Goal: Task Accomplishment & Management: Complete application form

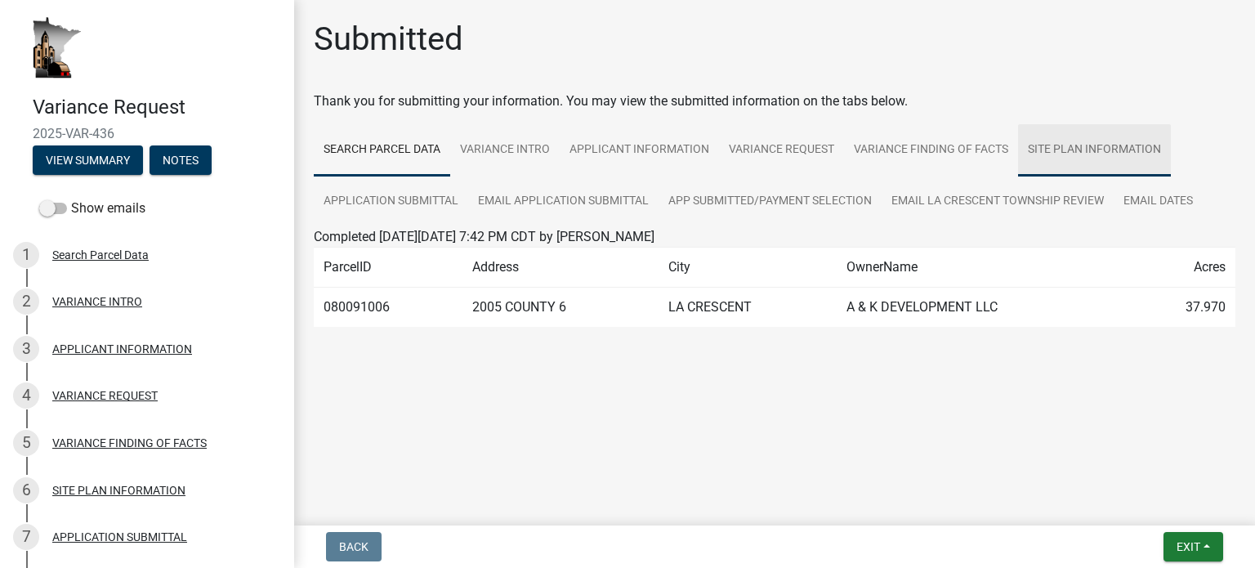
click at [1096, 150] on link "SITE PLAN INFORMATION" at bounding box center [1094, 150] width 153 height 52
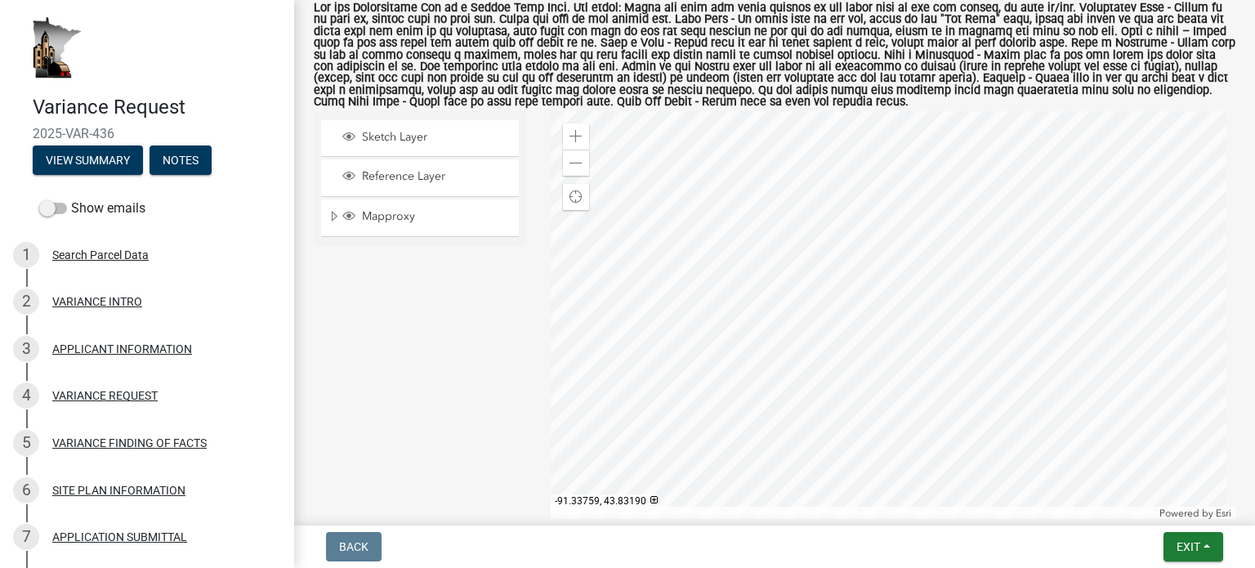
scroll to position [366, 0]
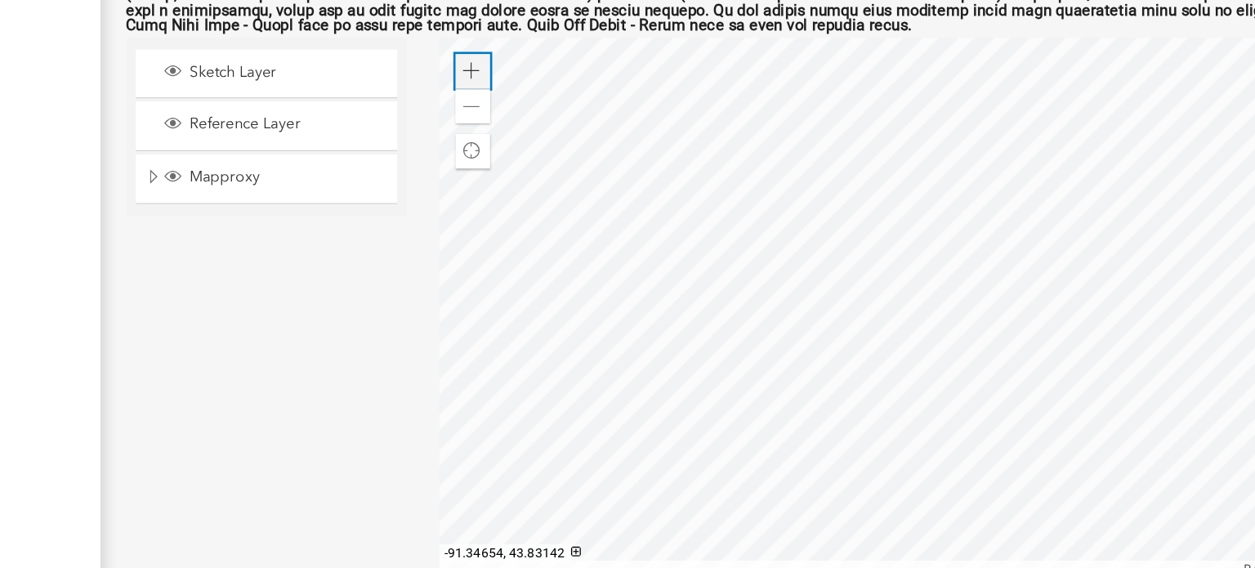
click at [570, 112] on span at bounding box center [576, 112] width 13 height 13
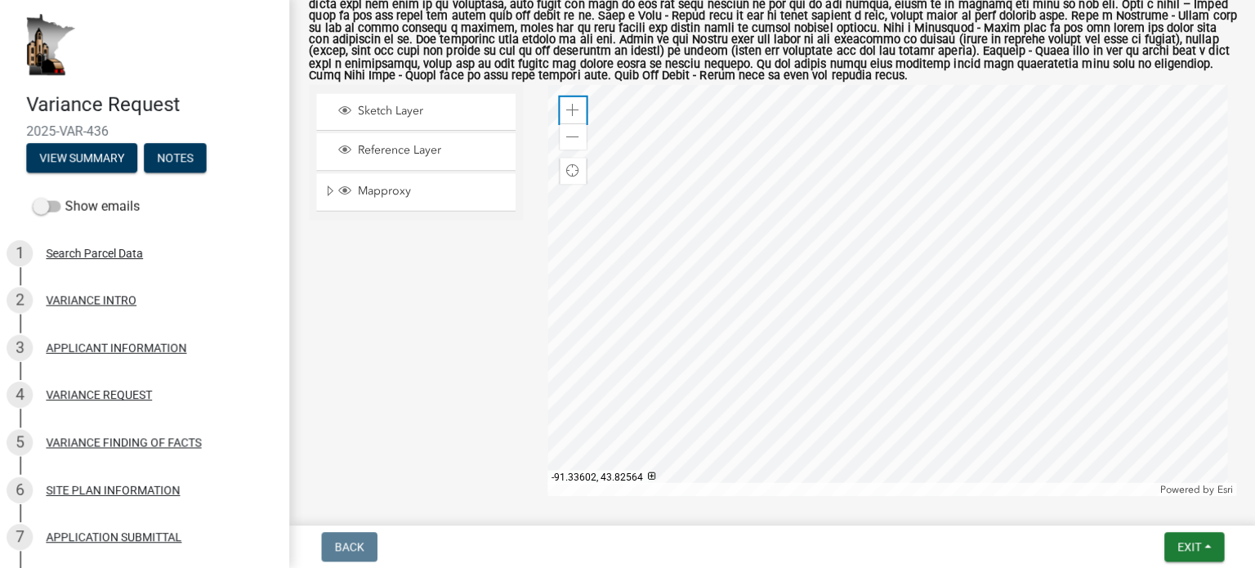
scroll to position [0, 0]
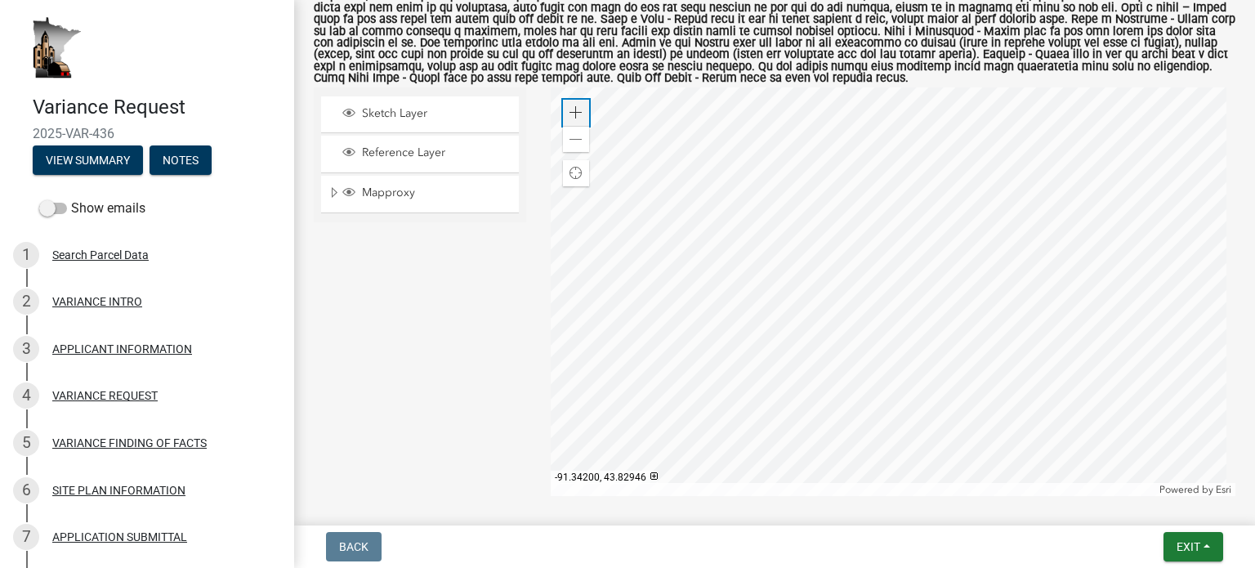
click at [575, 121] on div "Zoom in" at bounding box center [576, 113] width 26 height 26
click at [922, 240] on div at bounding box center [894, 291] width 686 height 409
click at [682, 221] on div at bounding box center [894, 291] width 686 height 409
click at [574, 138] on span at bounding box center [576, 139] width 13 height 13
click at [350, 191] on span "Layer List" at bounding box center [348, 191] width 13 height 13
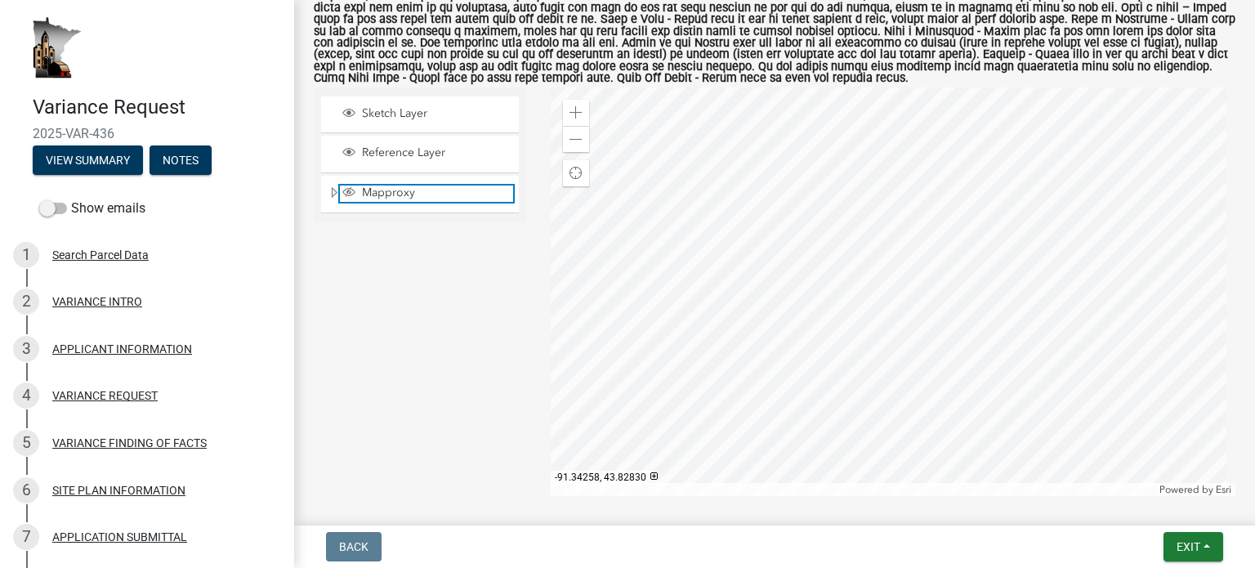
click at [350, 191] on span "Layer List" at bounding box center [348, 191] width 13 height 13
click at [574, 110] on span at bounding box center [576, 112] width 13 height 13
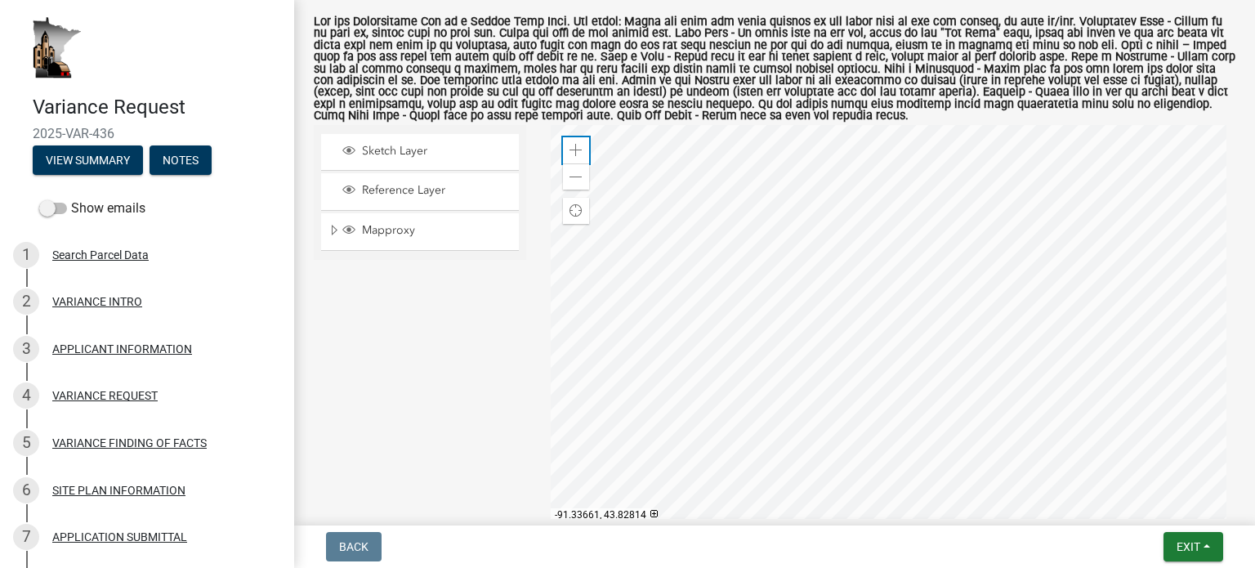
scroll to position [332, 0]
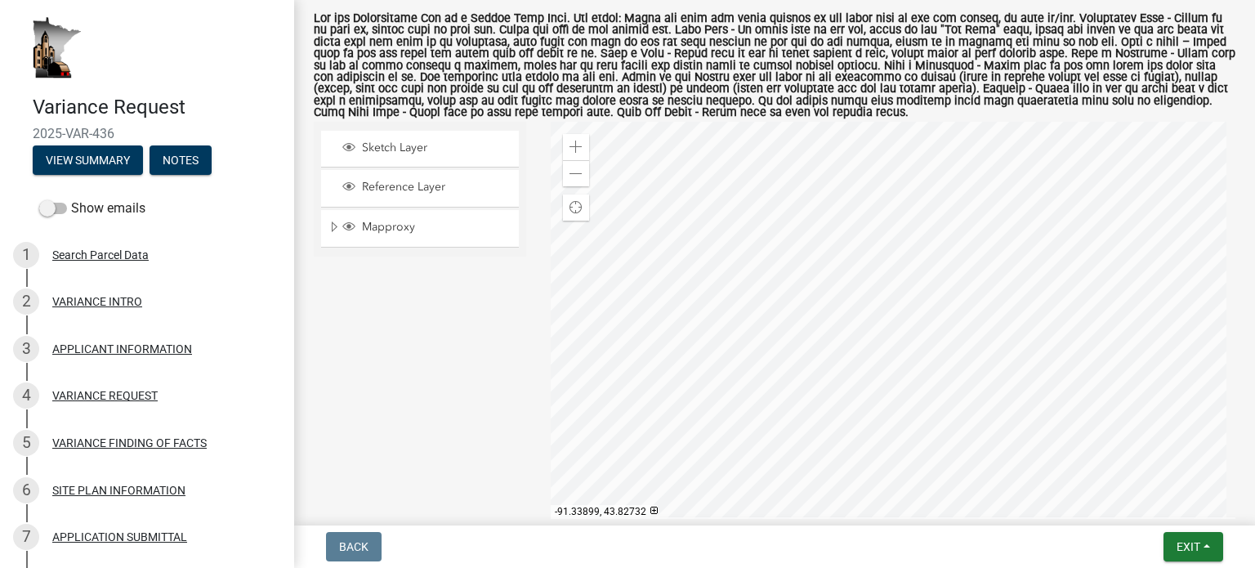
click at [684, 372] on div at bounding box center [894, 326] width 686 height 409
click at [619, 346] on div at bounding box center [894, 326] width 686 height 409
click at [677, 299] on div at bounding box center [894, 326] width 686 height 409
click at [570, 209] on span "Find my location" at bounding box center [576, 207] width 13 height 13
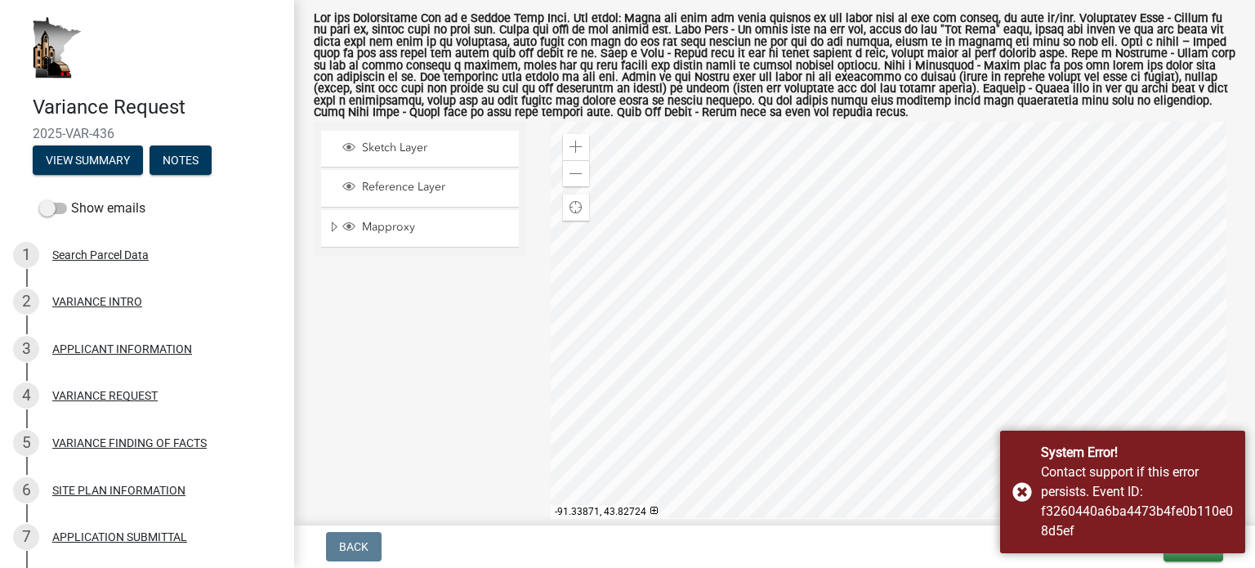
click at [720, 389] on div at bounding box center [894, 326] width 686 height 409
click at [576, 176] on span at bounding box center [576, 174] width 13 height 13
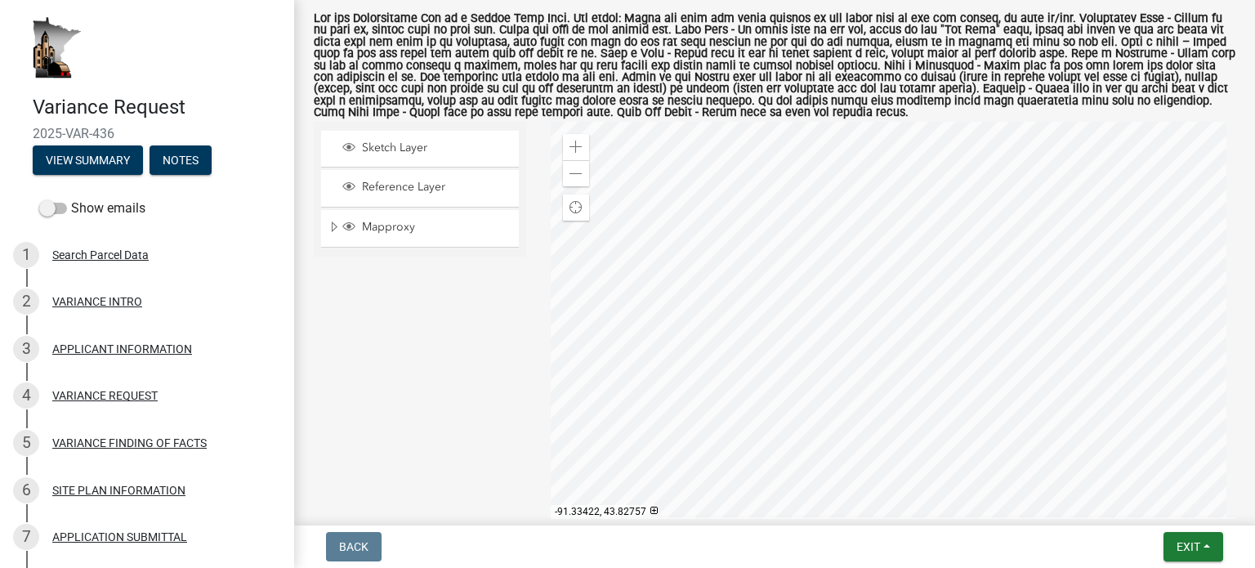
click at [1092, 313] on div at bounding box center [894, 326] width 686 height 409
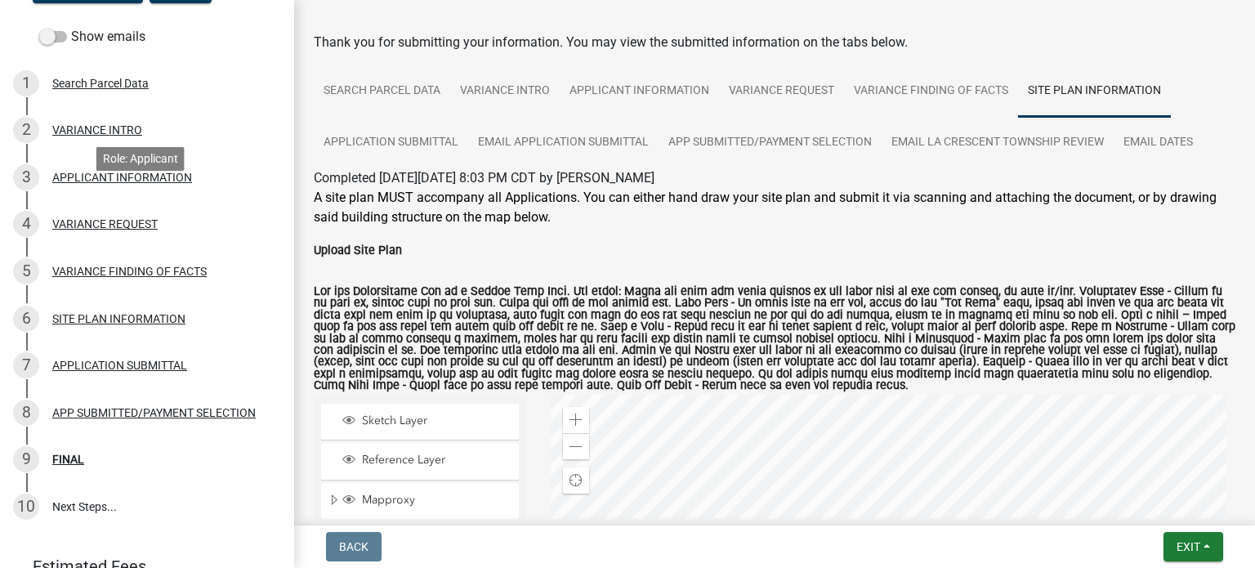
scroll to position [0, 0]
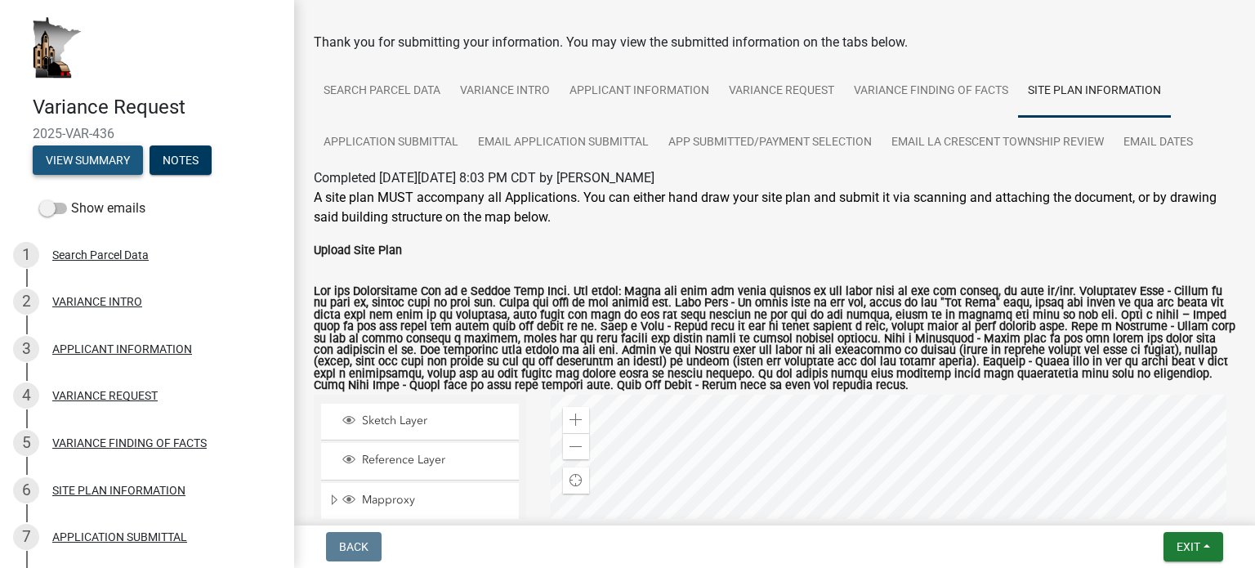
click at [123, 172] on button "View Summary" at bounding box center [88, 159] width 110 height 29
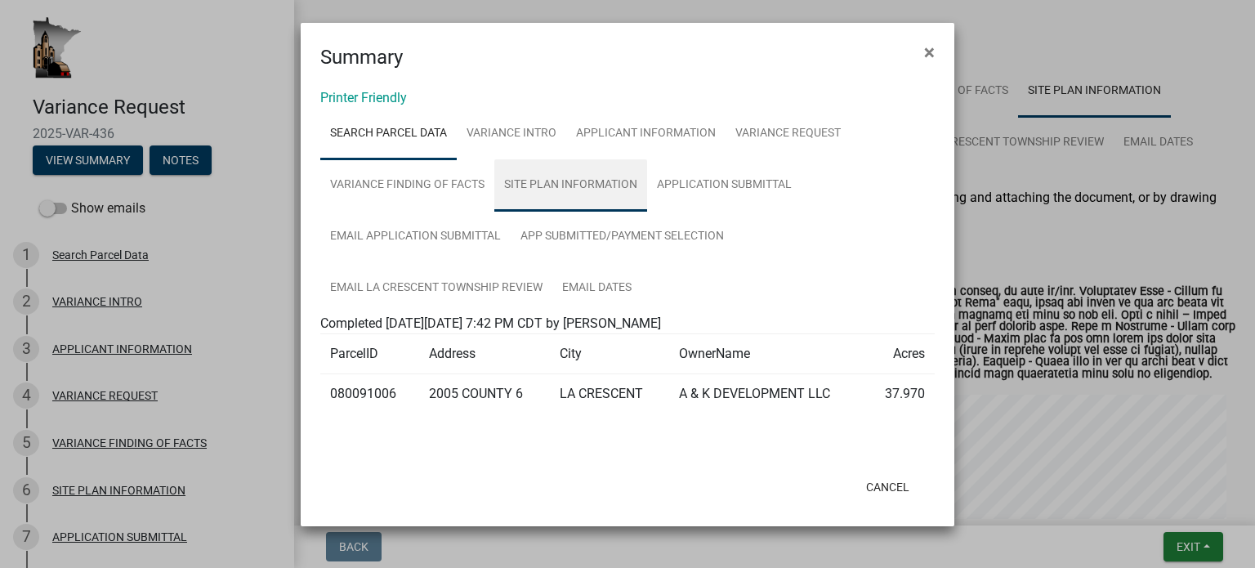
click at [583, 205] on link "SITE PLAN INFORMATION" at bounding box center [570, 185] width 153 height 52
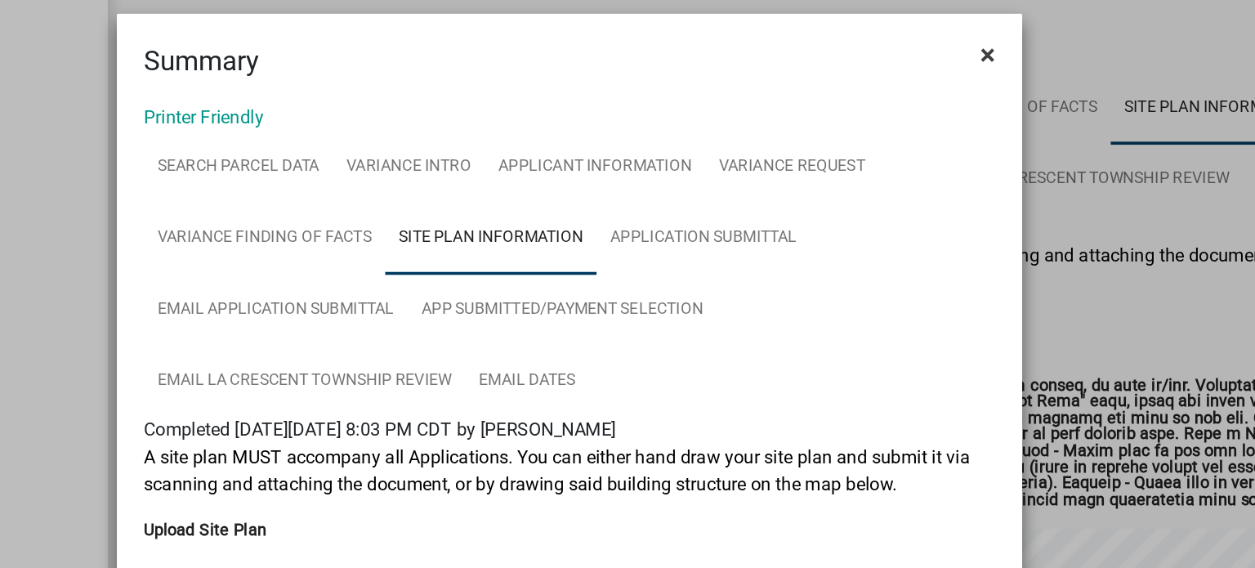
click at [926, 52] on span "×" at bounding box center [929, 52] width 11 height 23
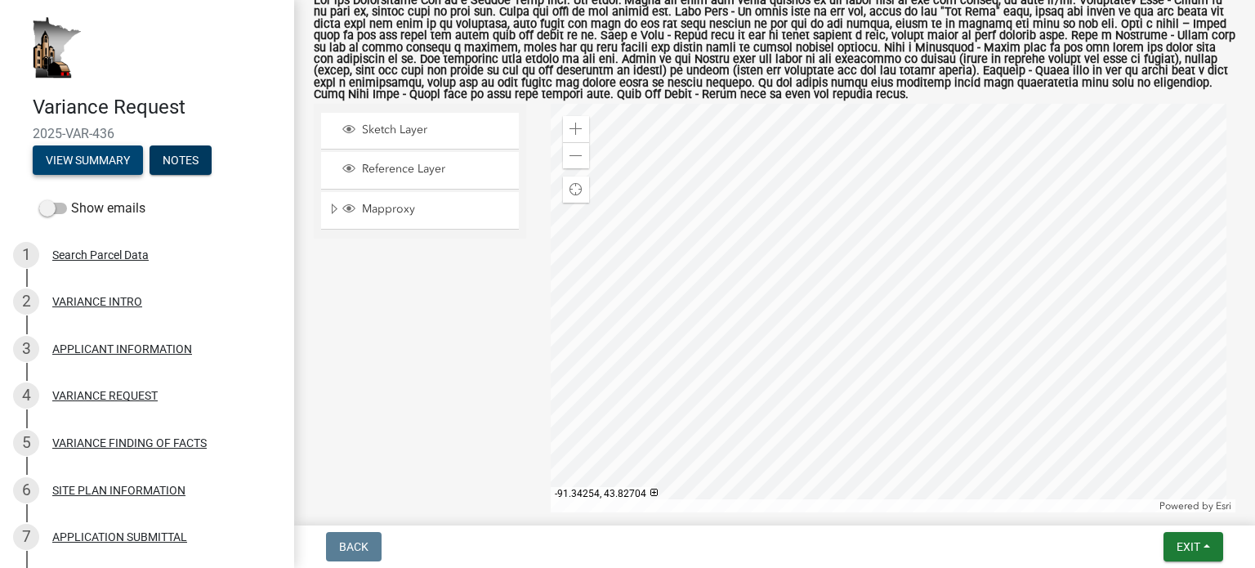
scroll to position [351, 0]
click at [570, 127] on span at bounding box center [576, 127] width 13 height 13
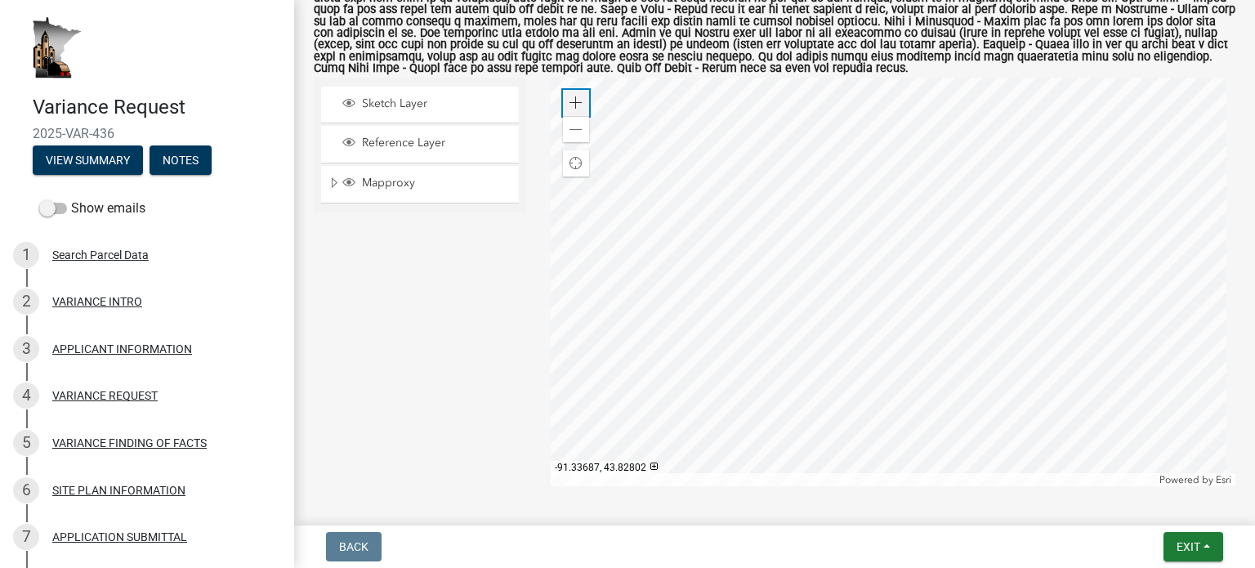
scroll to position [378, 0]
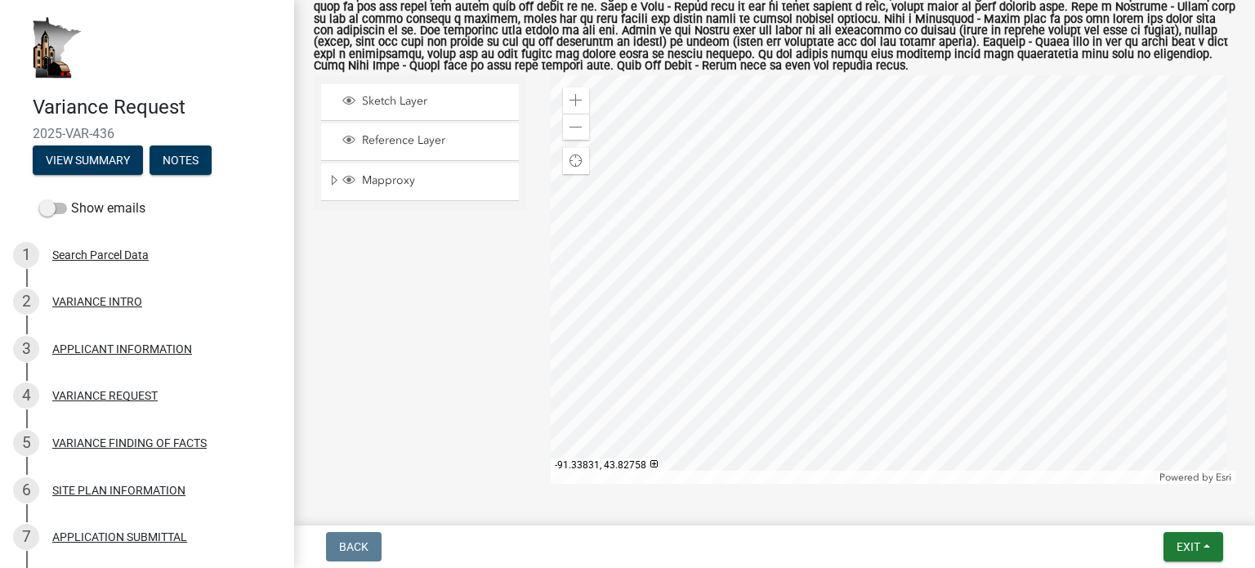
click at [826, 241] on div at bounding box center [894, 279] width 686 height 409
click at [709, 304] on div at bounding box center [894, 279] width 686 height 409
click at [349, 98] on span "Layer List" at bounding box center [348, 100] width 13 height 13
click at [348, 145] on span "Layer List" at bounding box center [348, 139] width 13 height 13
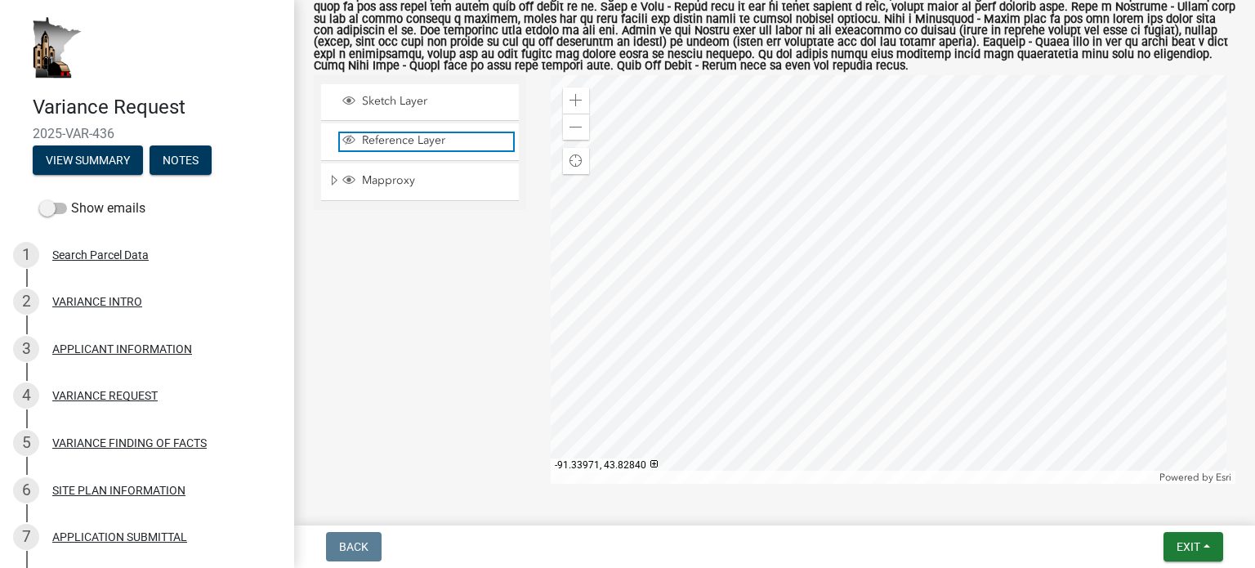
click at [348, 145] on span "Layer List" at bounding box center [348, 139] width 13 height 13
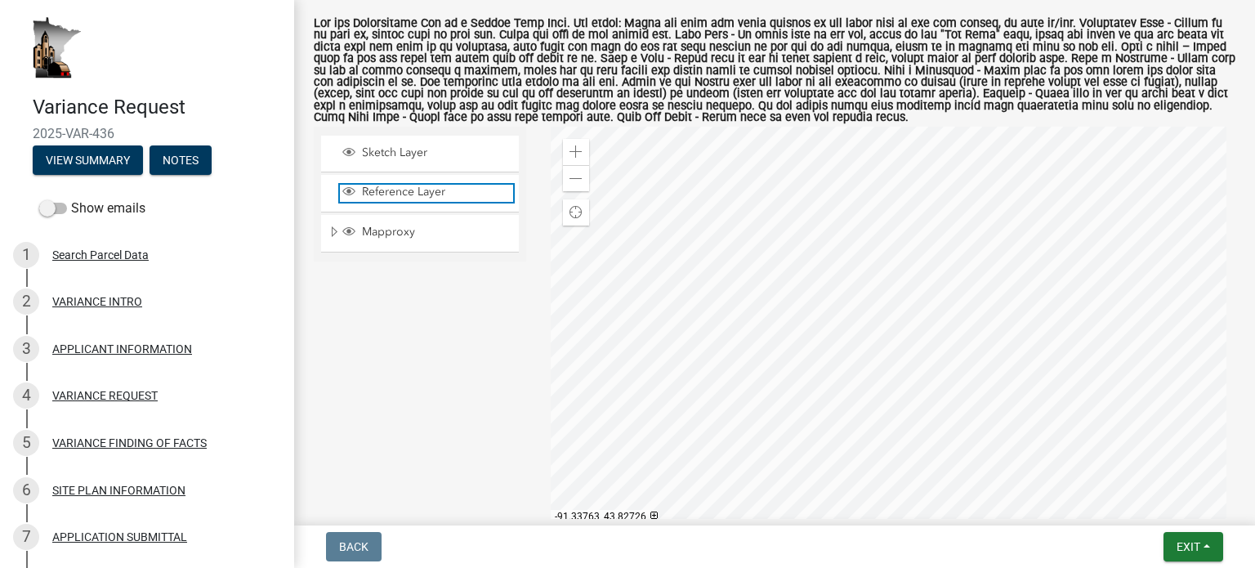
scroll to position [329, 0]
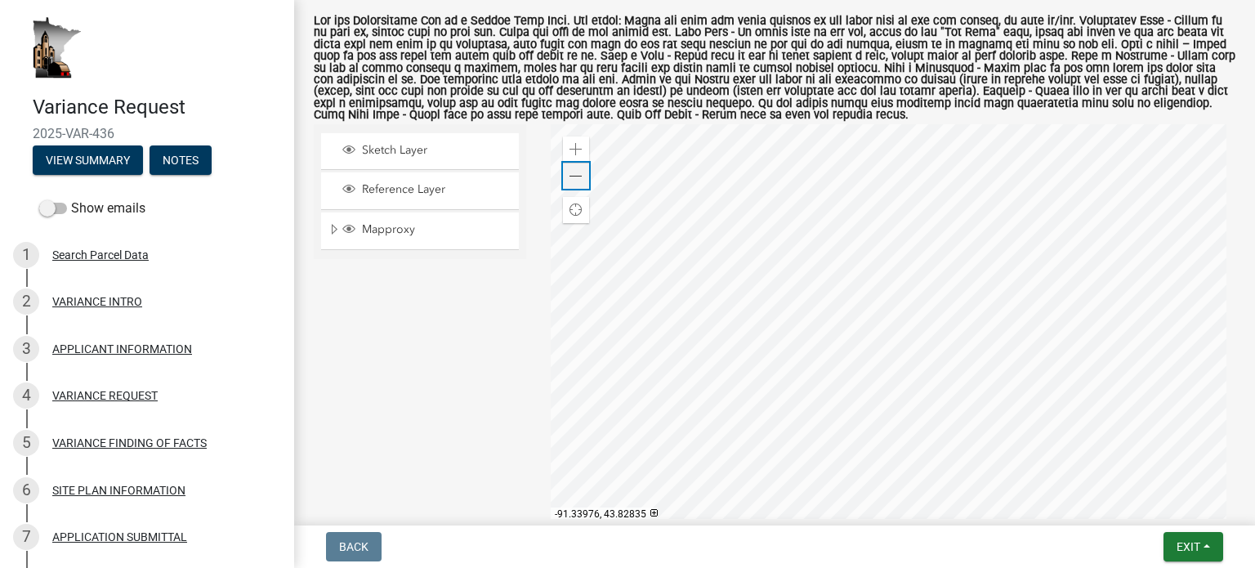
click at [581, 182] on div "Zoom out" at bounding box center [576, 176] width 26 height 26
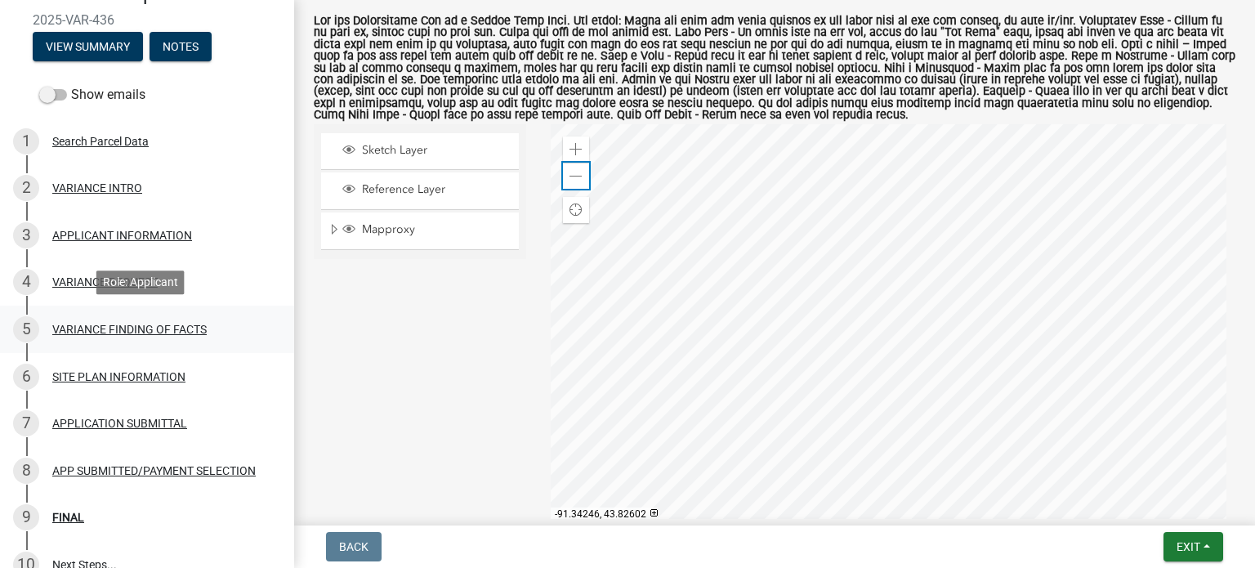
scroll to position [117, 0]
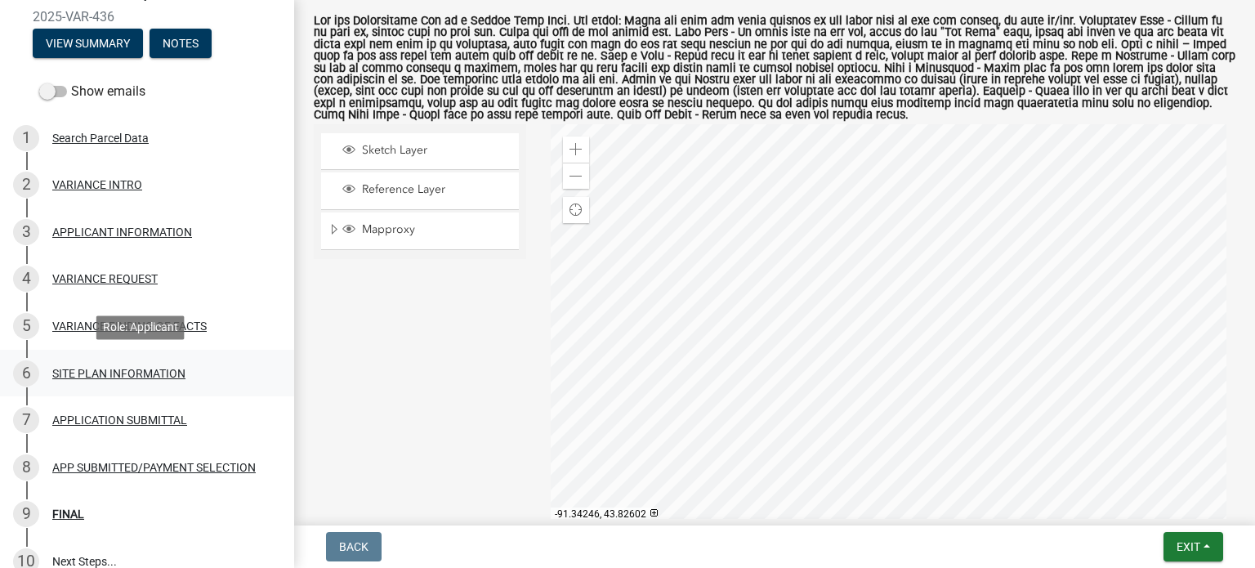
click at [124, 375] on div "SITE PLAN INFORMATION" at bounding box center [118, 373] width 133 height 11
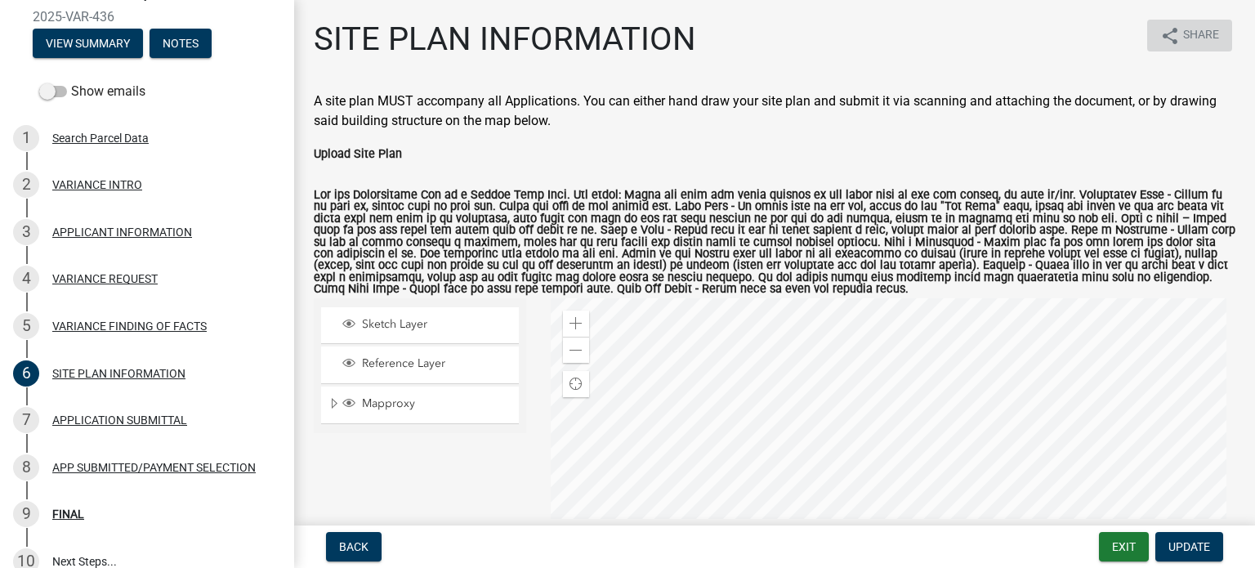
click at [1160, 34] on icon "share" at bounding box center [1170, 36] width 20 height 20
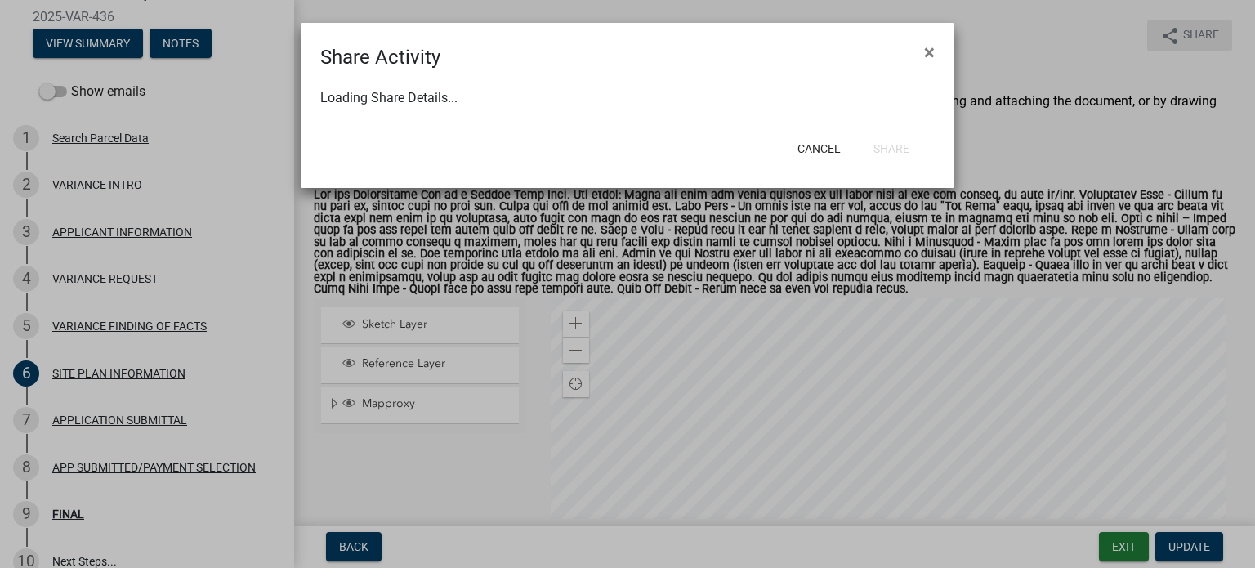
select select "1"
select select "0"
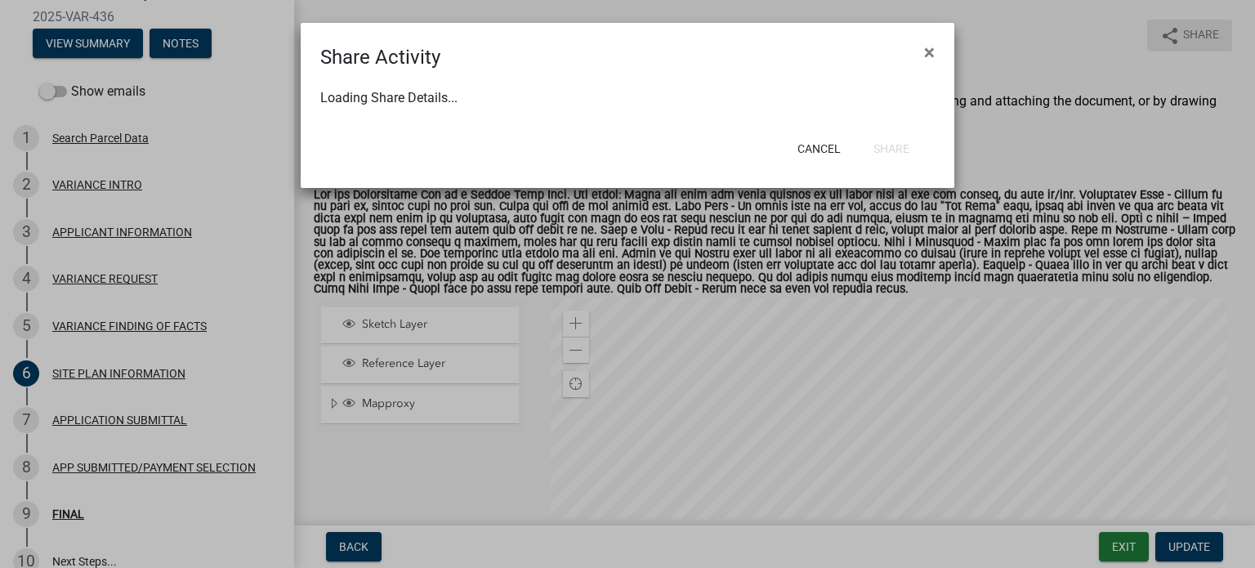
select select "0"
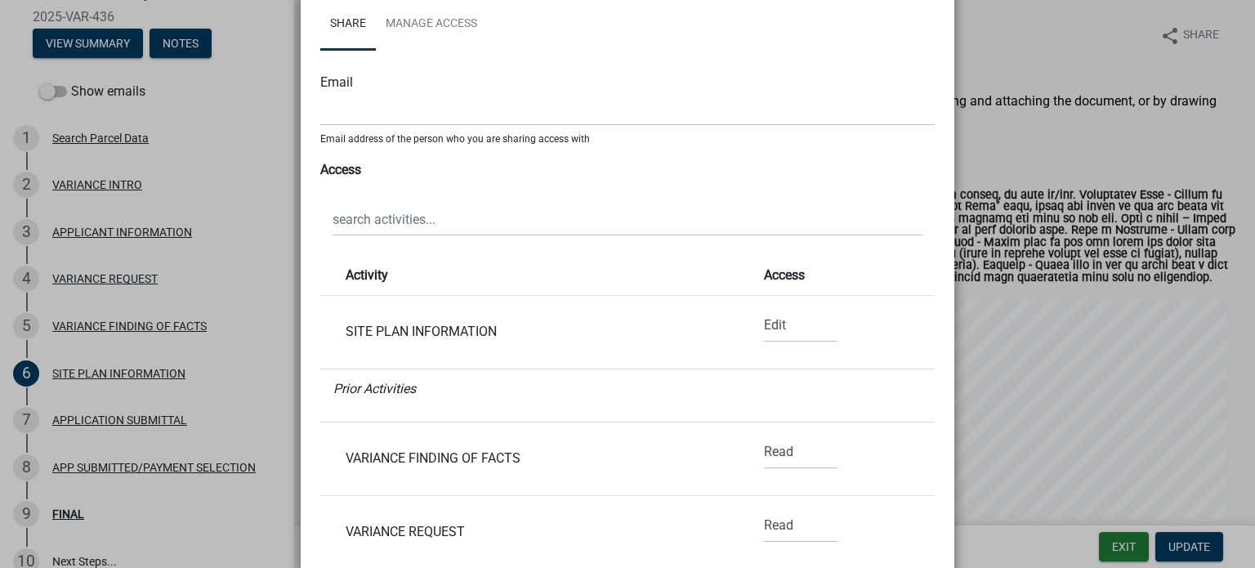
scroll to position [118, 0]
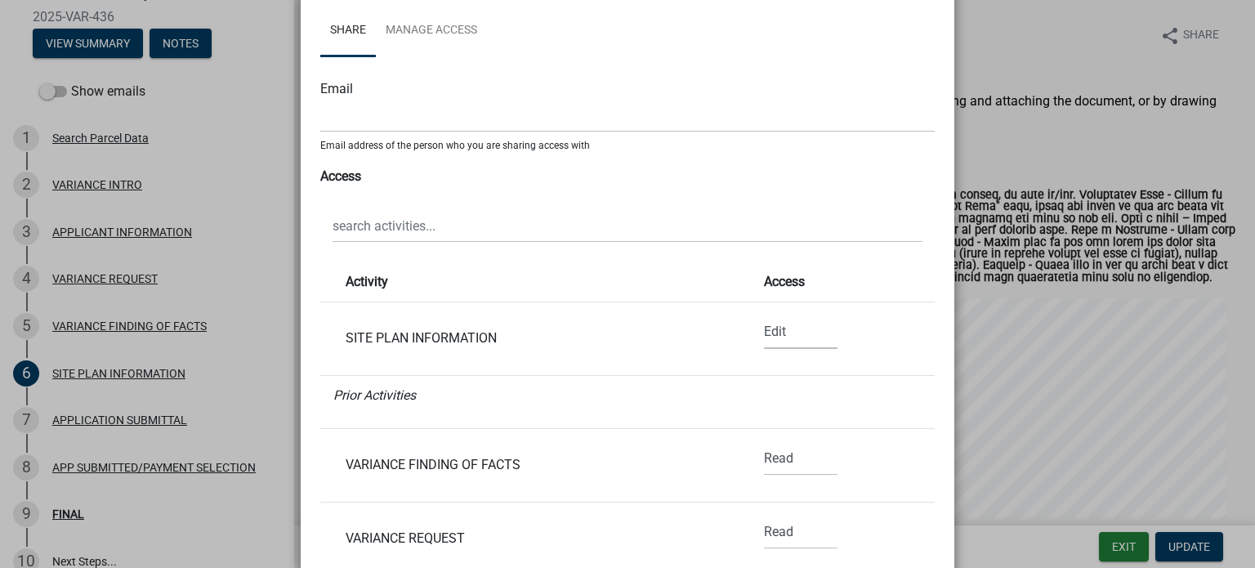
click at [764, 324] on select "None Read Edit" at bounding box center [801, 332] width 74 height 34
select select "0"
click at [764, 315] on select "None Read Edit" at bounding box center [801, 332] width 74 height 34
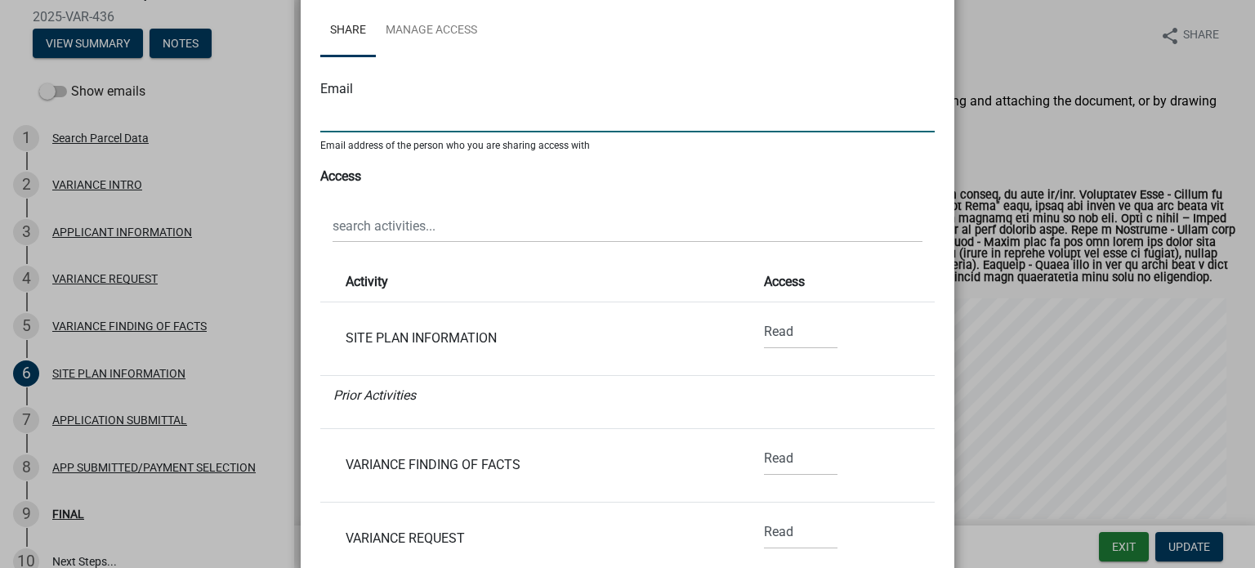
click at [408, 114] on input "text" at bounding box center [627, 116] width 614 height 34
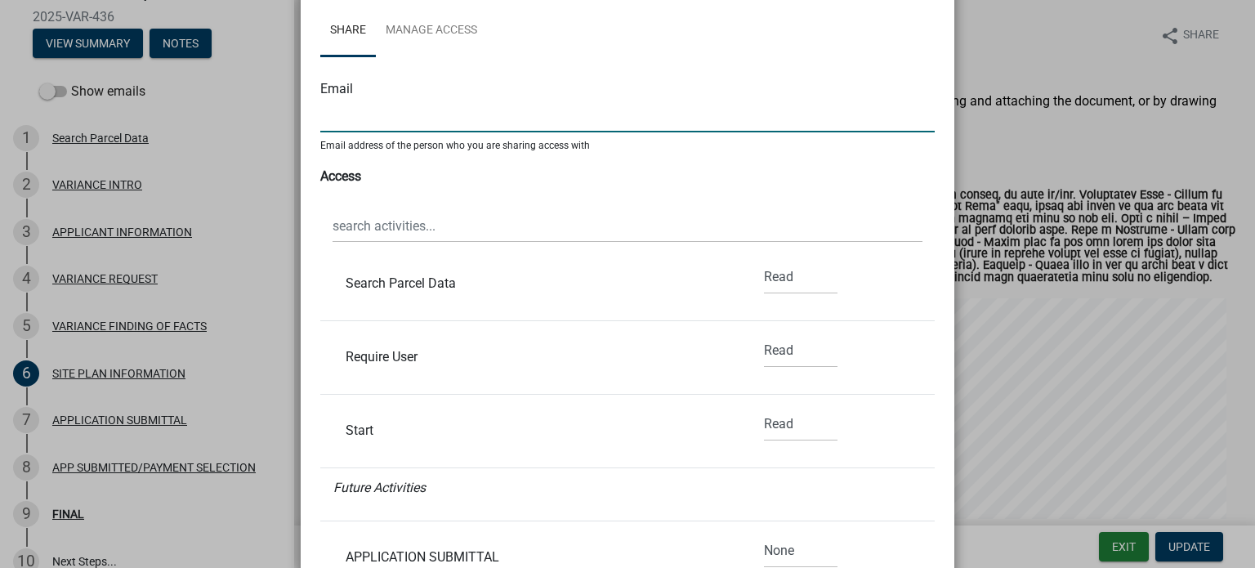
scroll to position [0, 0]
